Goal: Communication & Community: Answer question/provide support

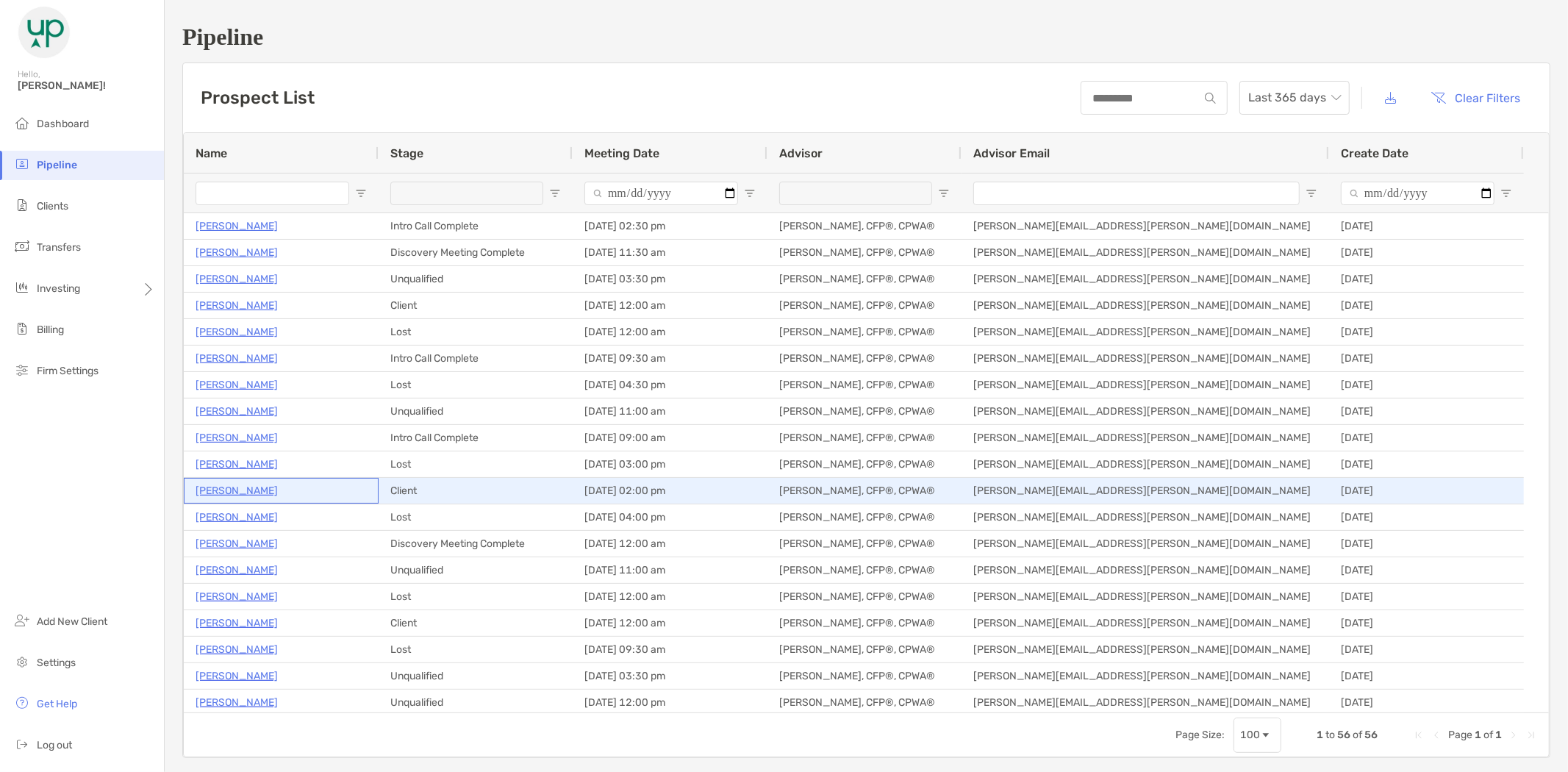
click at [214, 488] on p "[PERSON_NAME]" at bounding box center [237, 491] width 82 height 18
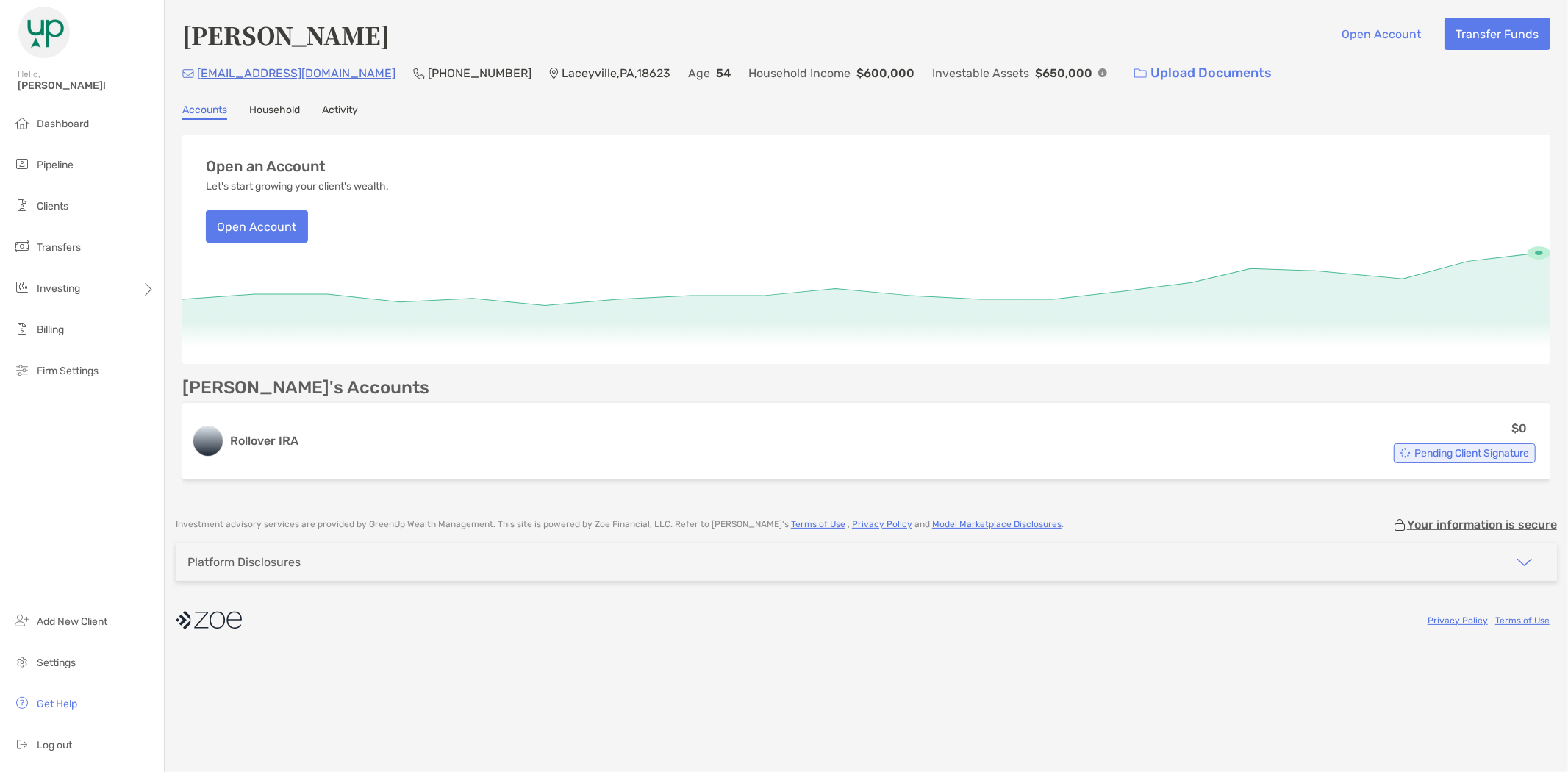
click at [339, 108] on link "Activity" at bounding box center [339, 112] width 36 height 16
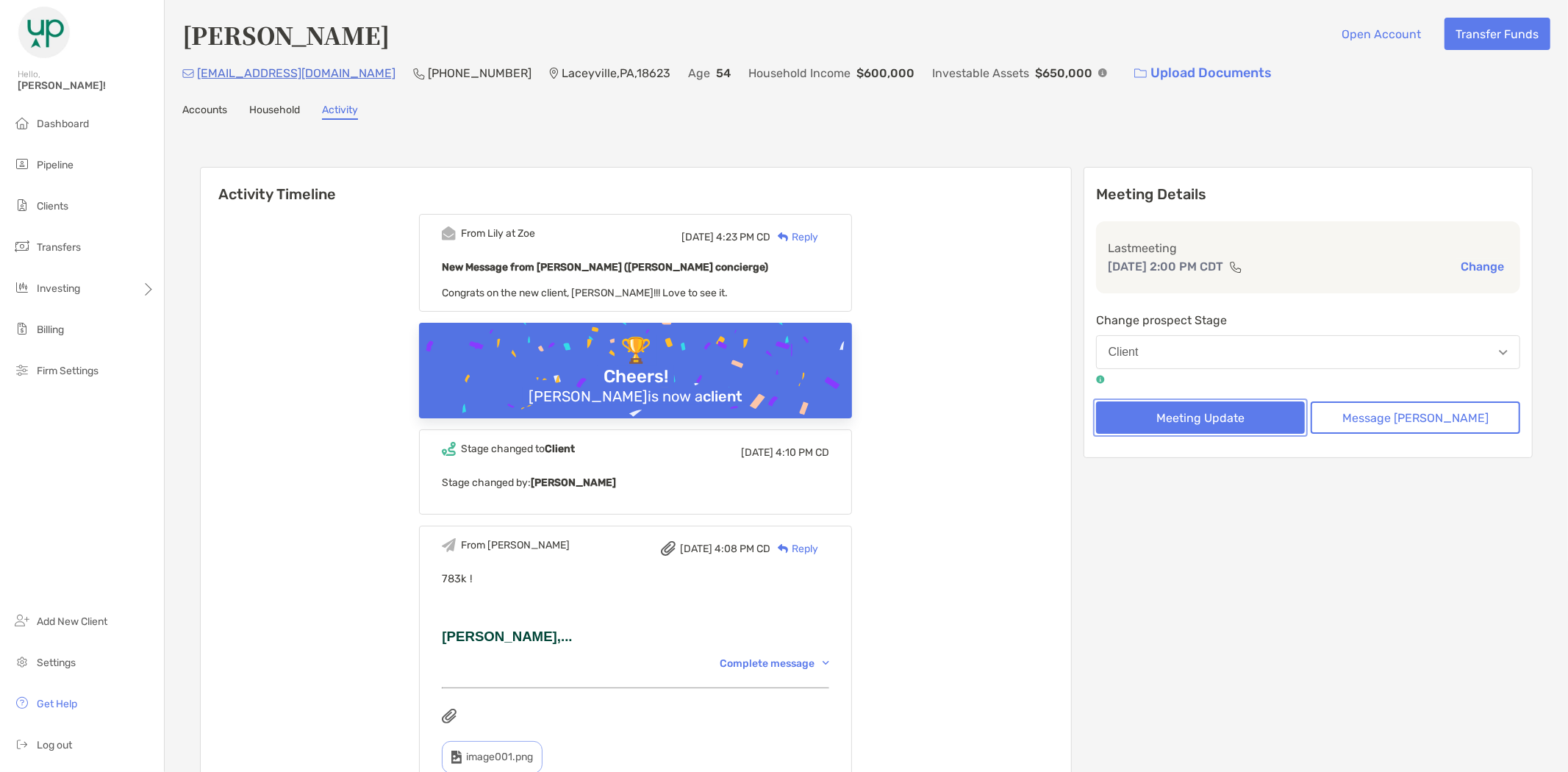
click at [1246, 405] on button "Meeting Update" at bounding box center [1201, 417] width 209 height 32
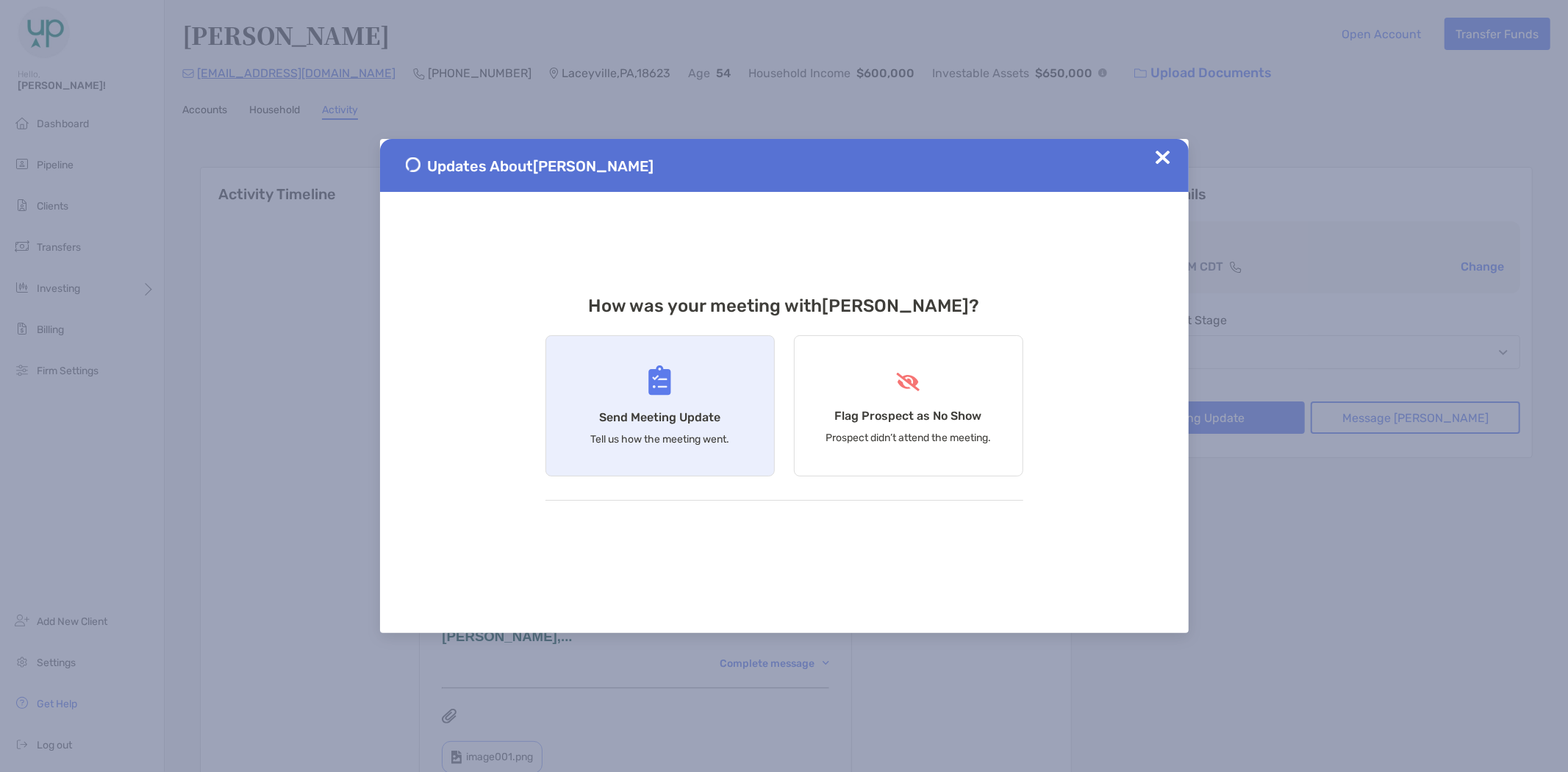
click at [592, 406] on div "Send Meeting Update Tell us how the meeting went." at bounding box center [660, 406] width 230 height 142
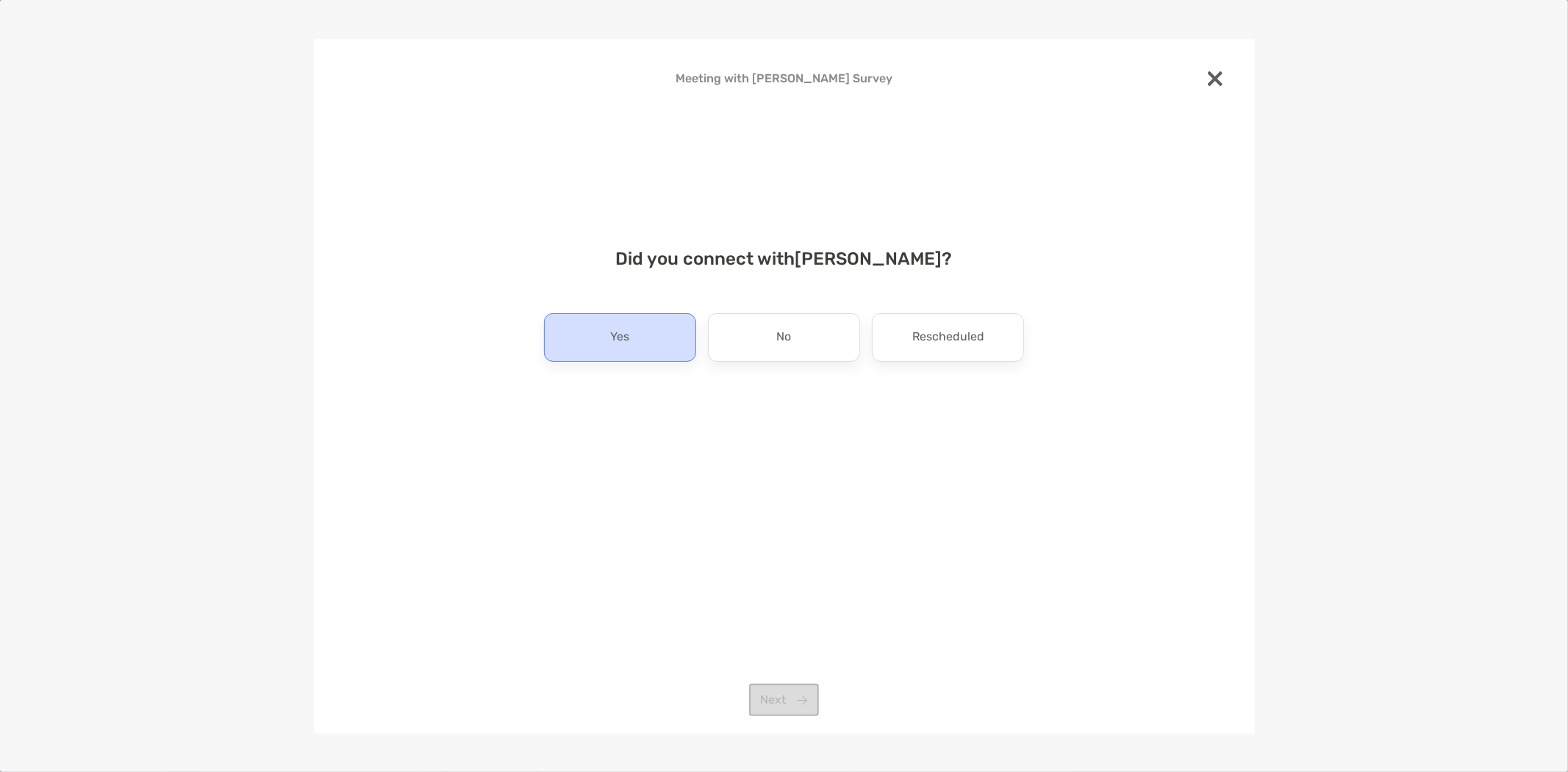
click at [630, 333] on div "Yes" at bounding box center [620, 338] width 152 height 48
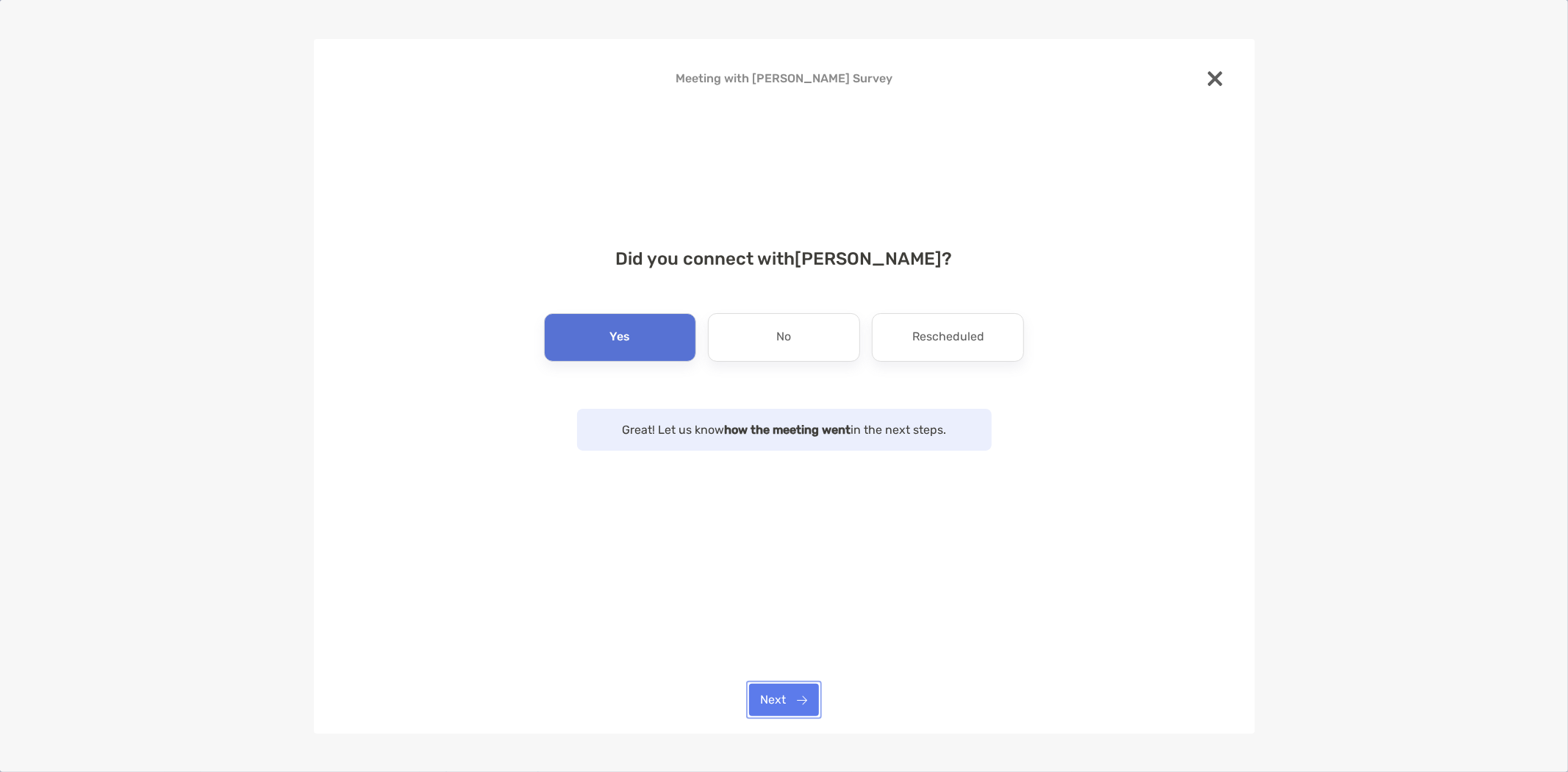
click at [790, 702] on button "Next" at bounding box center [784, 699] width 70 height 32
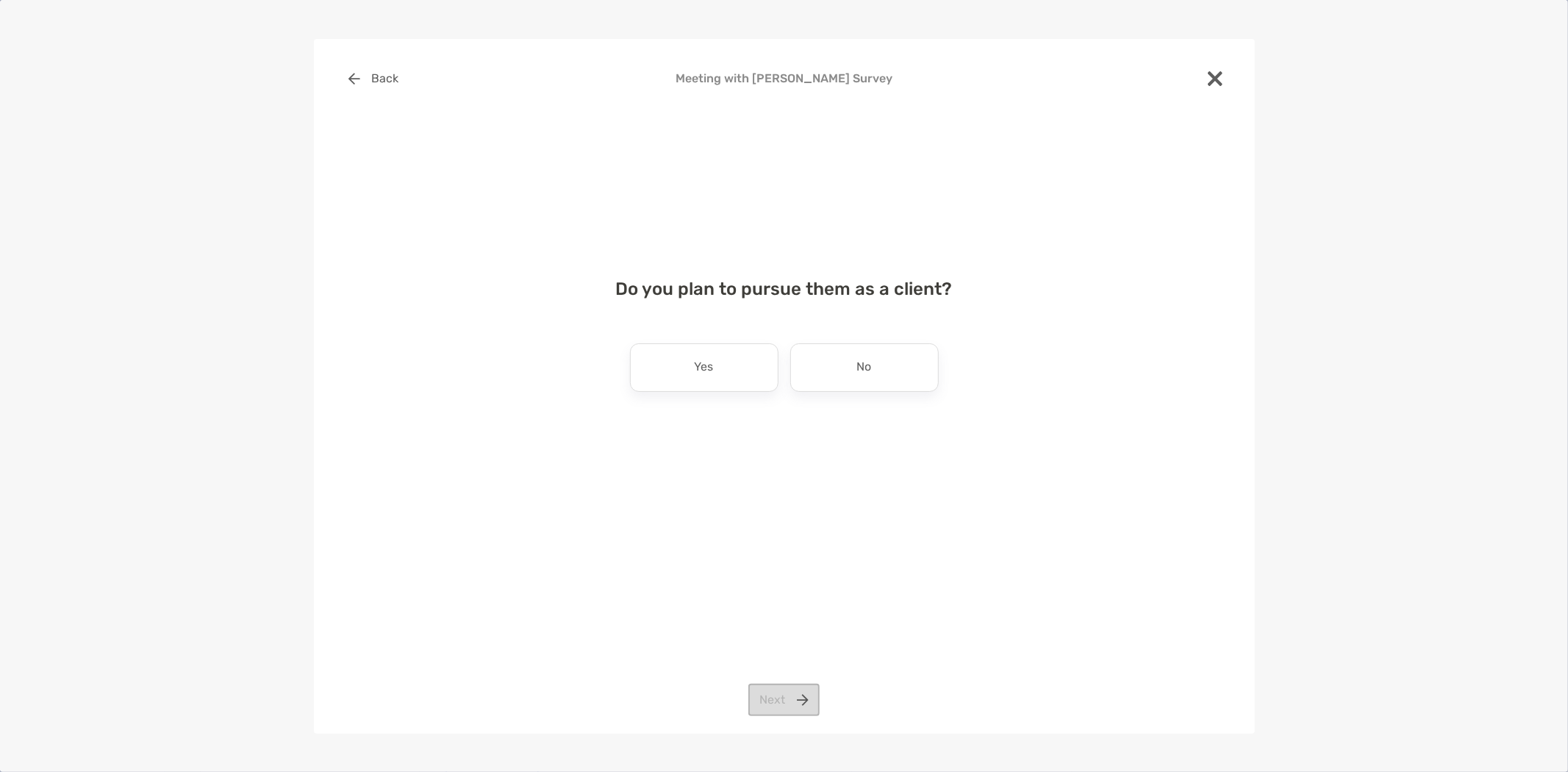
click at [736, 379] on div "Yes" at bounding box center [704, 368] width 148 height 48
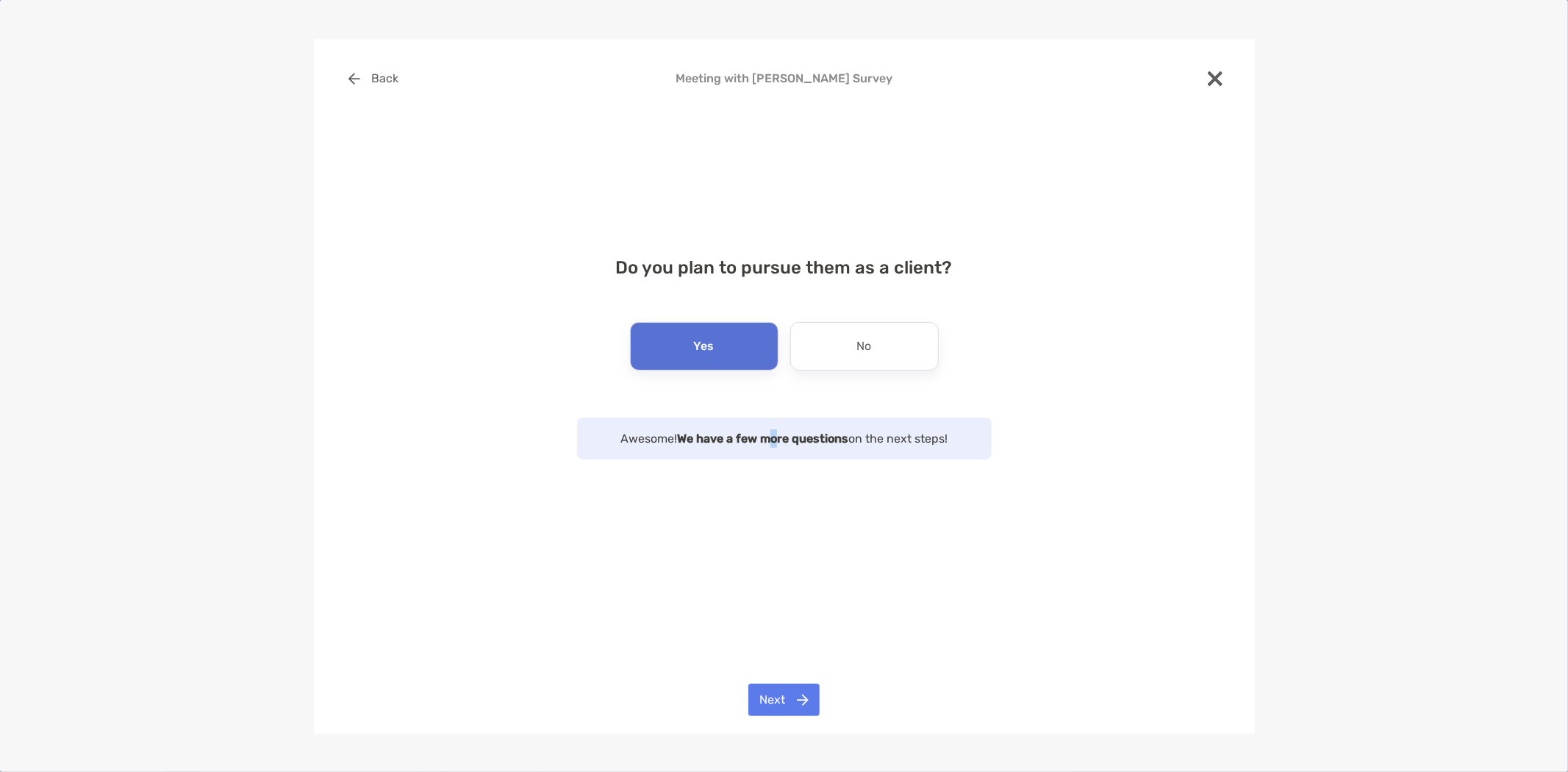
click at [774, 677] on div "Back Meeting with Jason Keough Survey Do you plan to pursue them as a client? Y…" at bounding box center [784, 386] width 942 height 695
click at [774, 699] on button "Next" at bounding box center [784, 699] width 72 height 32
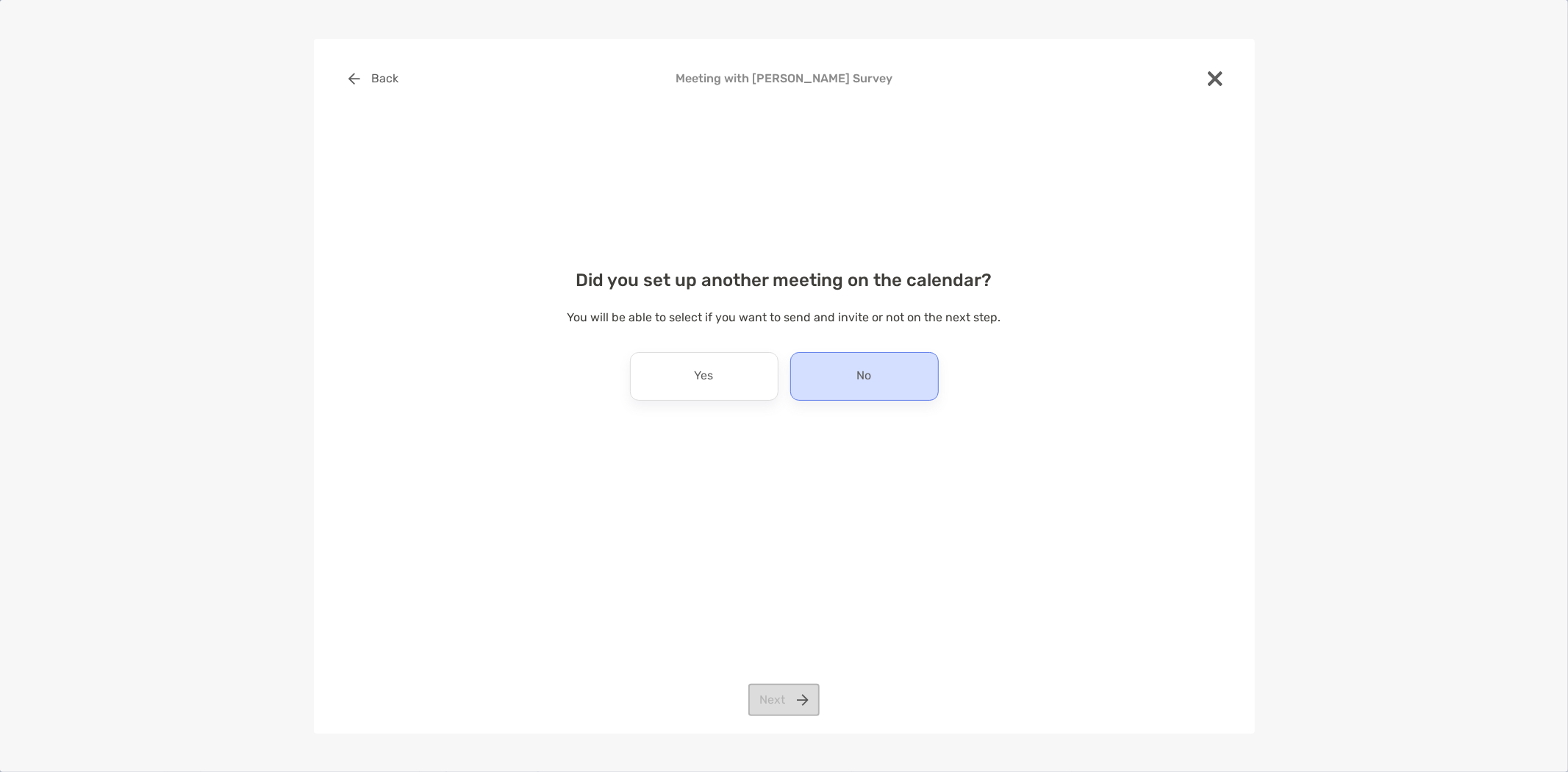
click at [850, 368] on div "No" at bounding box center [864, 376] width 148 height 48
click at [786, 701] on button "Next" at bounding box center [784, 699] width 72 height 32
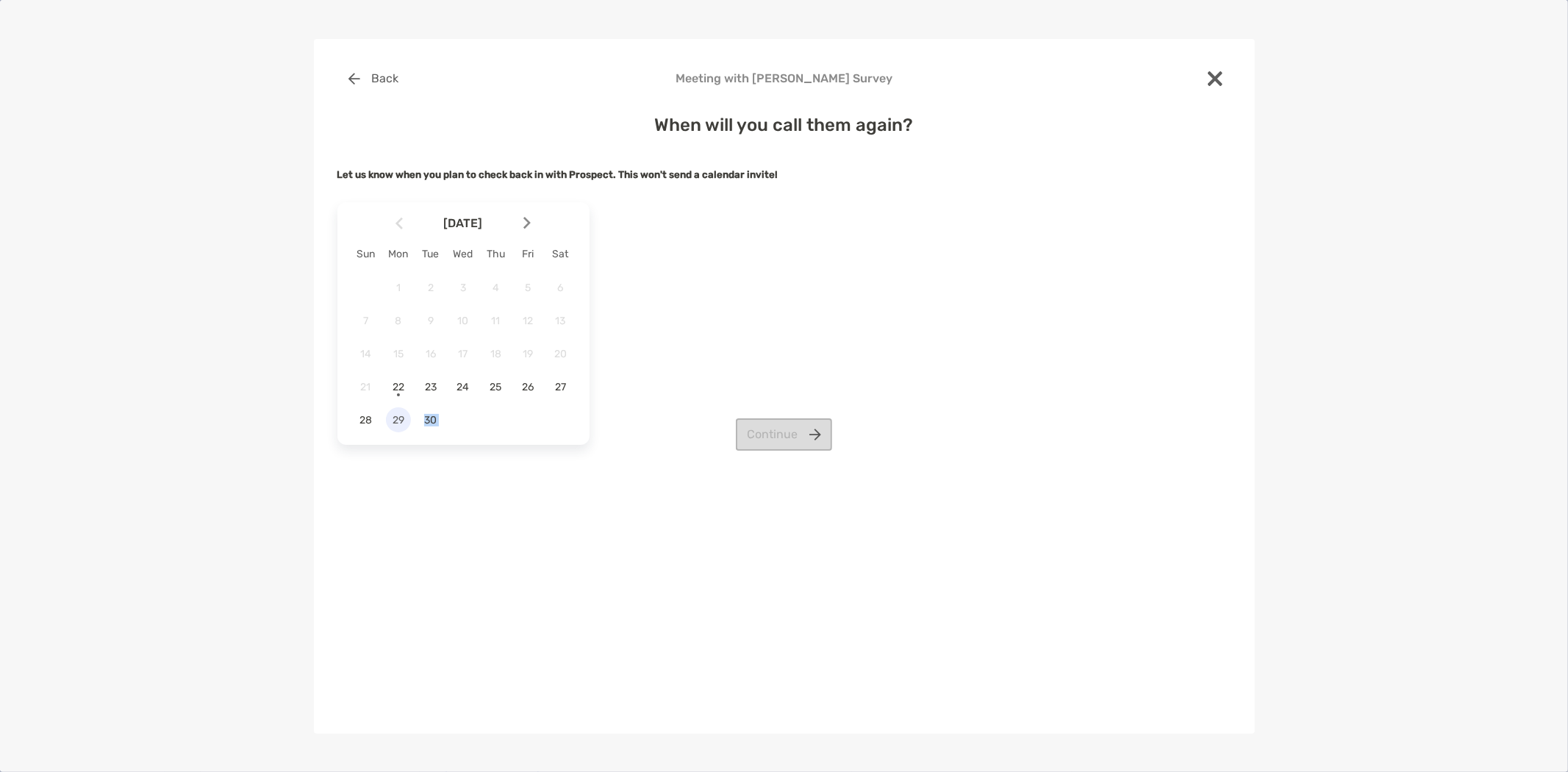
click at [401, 418] on div "When will you call them again? Let us know when you plan to check back in with …" at bounding box center [784, 273] width 894 height 354
click at [395, 421] on div "Continue" at bounding box center [784, 434] width 894 height 32
click at [400, 419] on div "Continue" at bounding box center [784, 434] width 894 height 32
click at [1196, 75] on h4 "Meeting with Jason Keough Survey" at bounding box center [784, 79] width 894 height 14
click at [1215, 76] on img at bounding box center [1215, 79] width 15 height 15
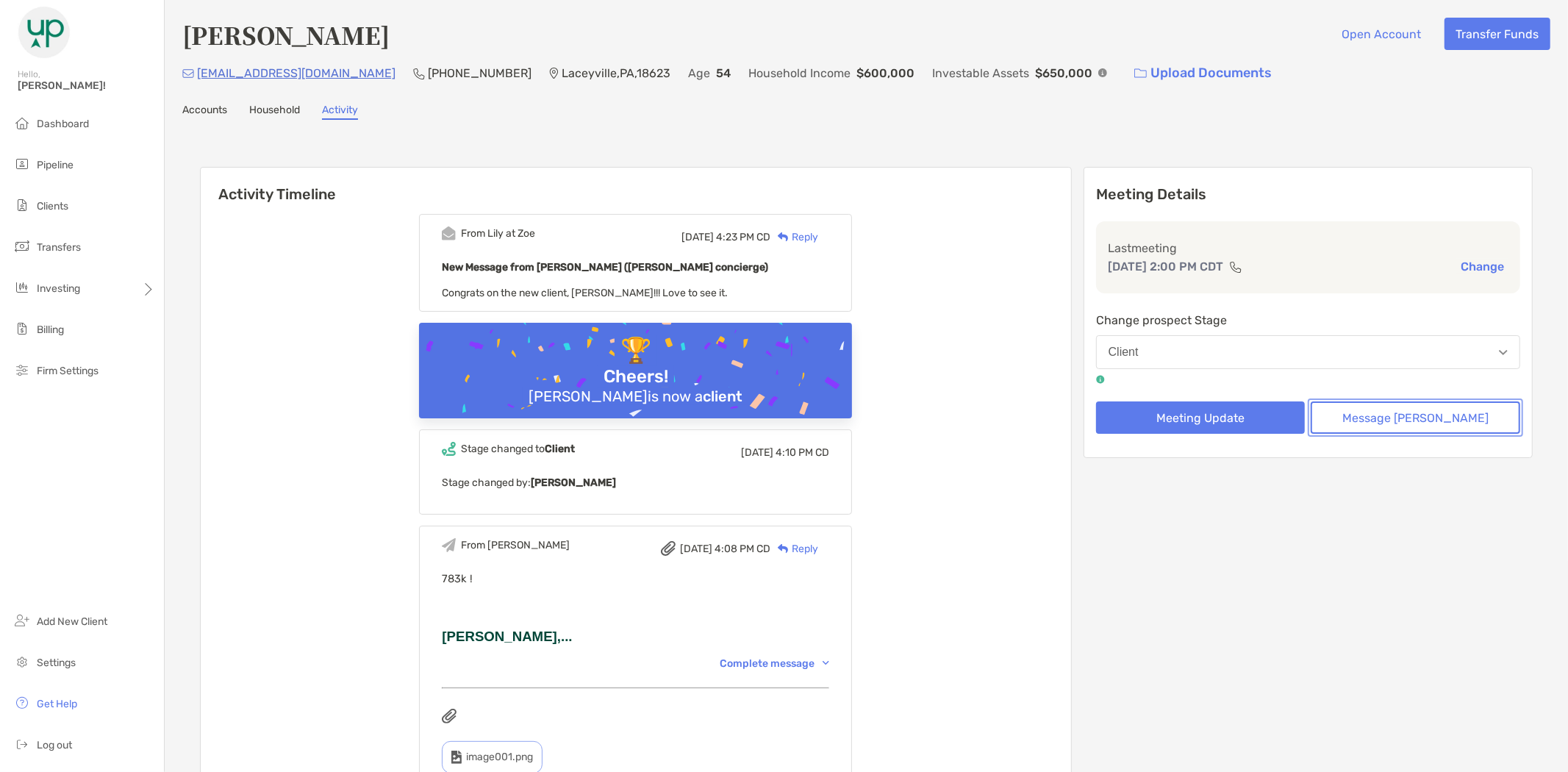
click at [1426, 427] on button "Message Zoe" at bounding box center [1416, 417] width 209 height 32
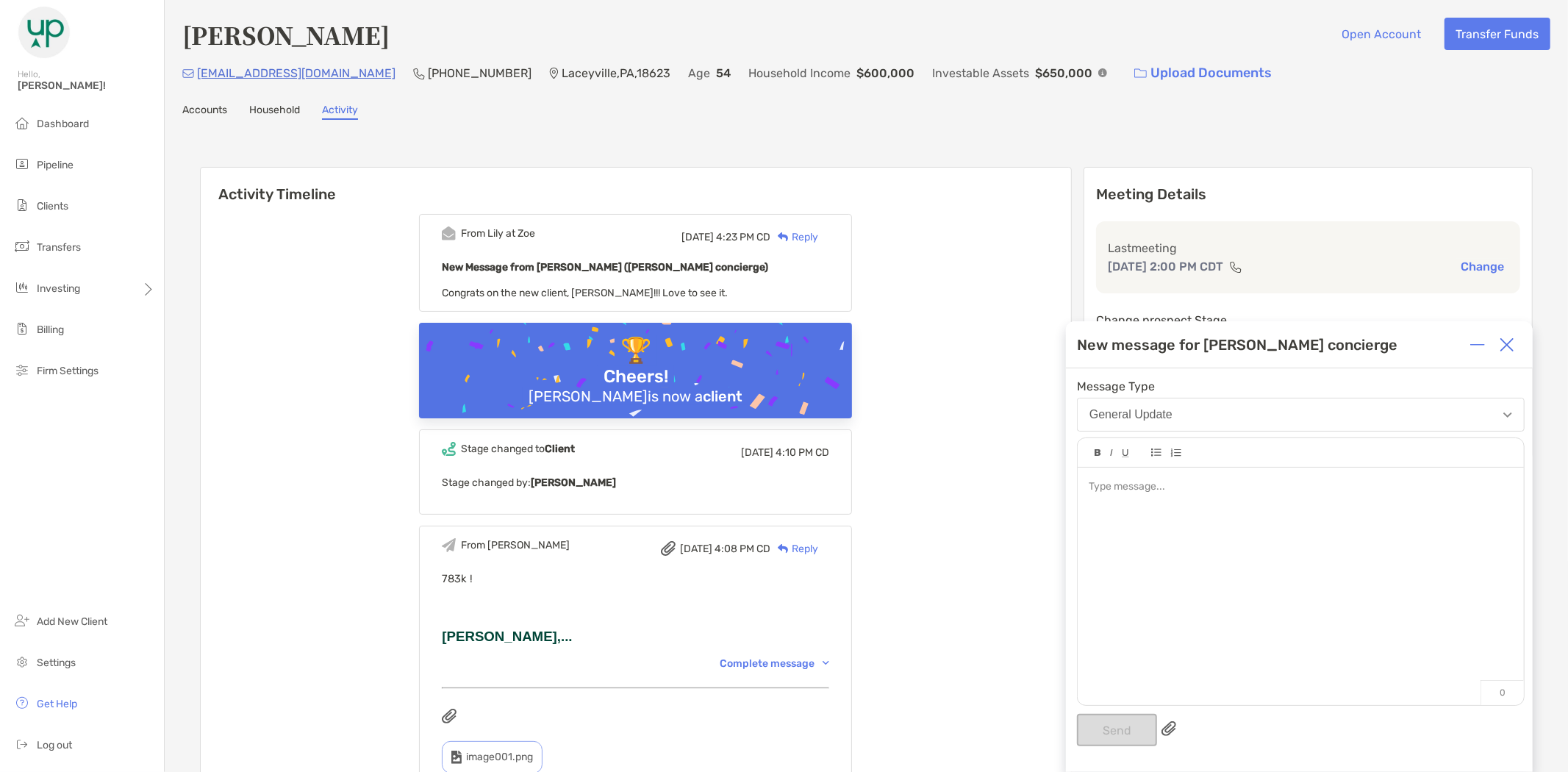
click at [1267, 497] on div at bounding box center [1301, 579] width 446 height 223
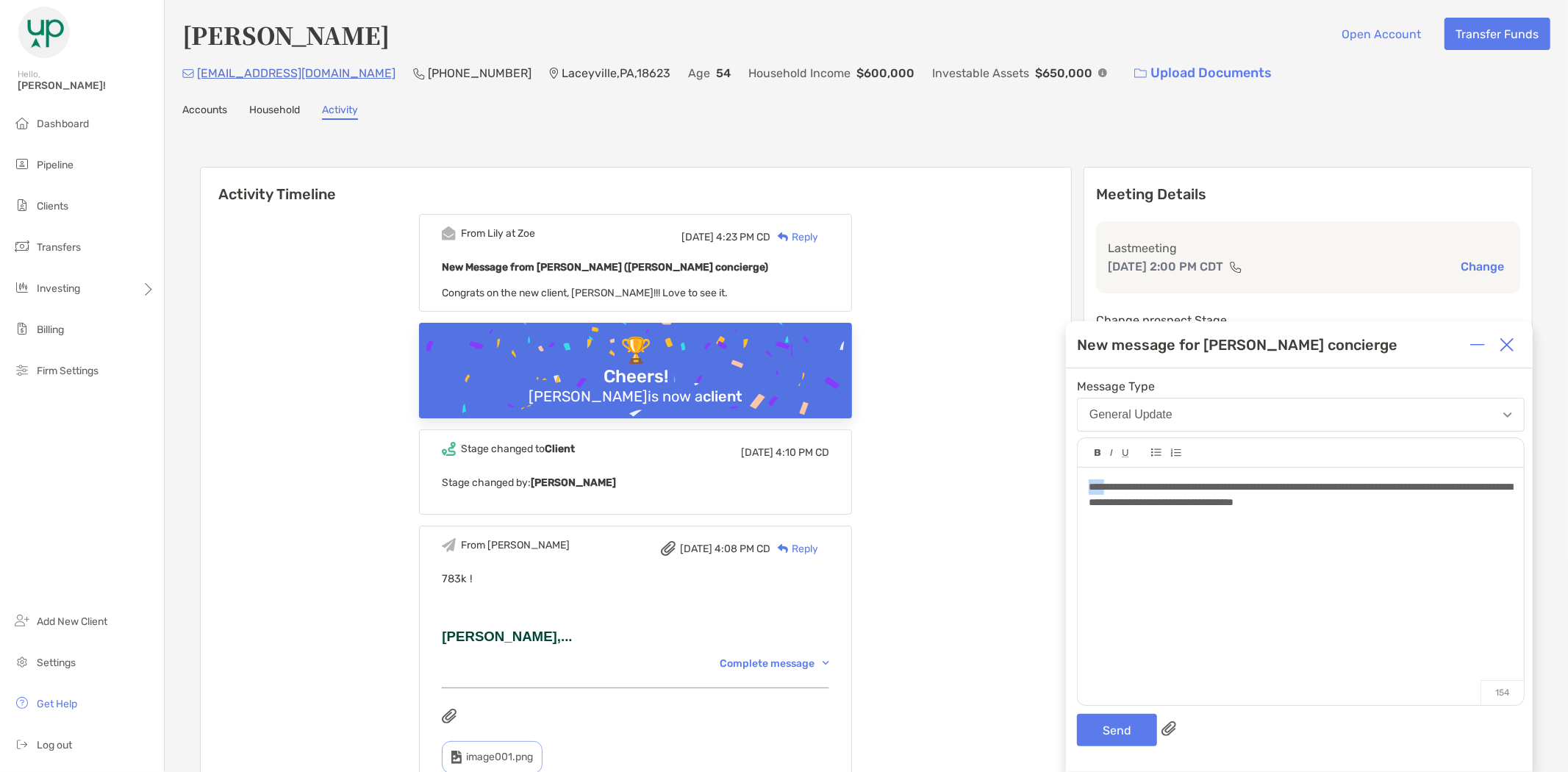
drag, startPoint x: 1107, startPoint y: 484, endPoint x: 1052, endPoint y: 488, distance: 55.1
click at [1143, 736] on button "Send" at bounding box center [1117, 729] width 80 height 32
